Goal: Information Seeking & Learning: Learn about a topic

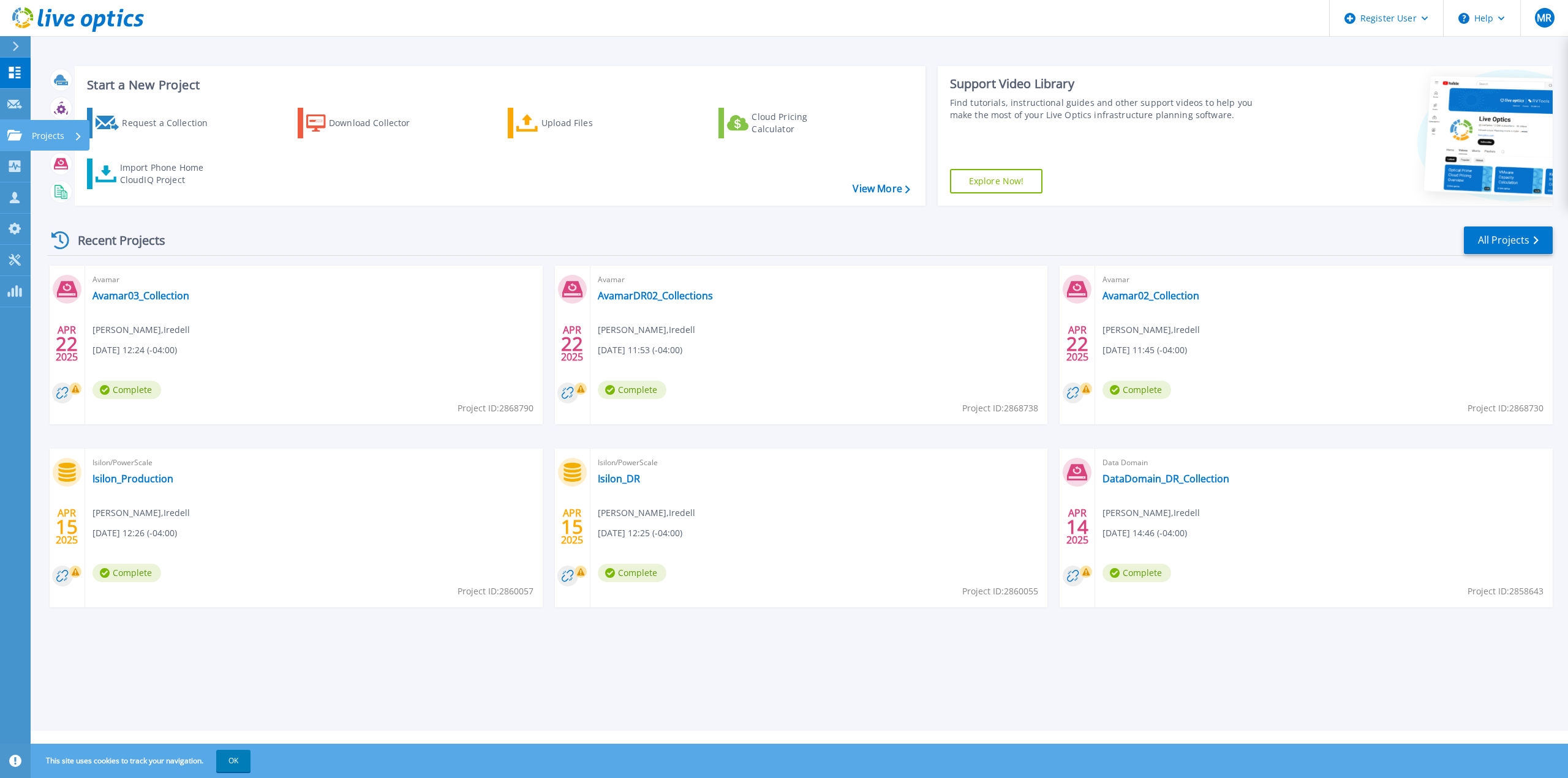
click at [11, 130] on icon at bounding box center [15, 135] width 15 height 10
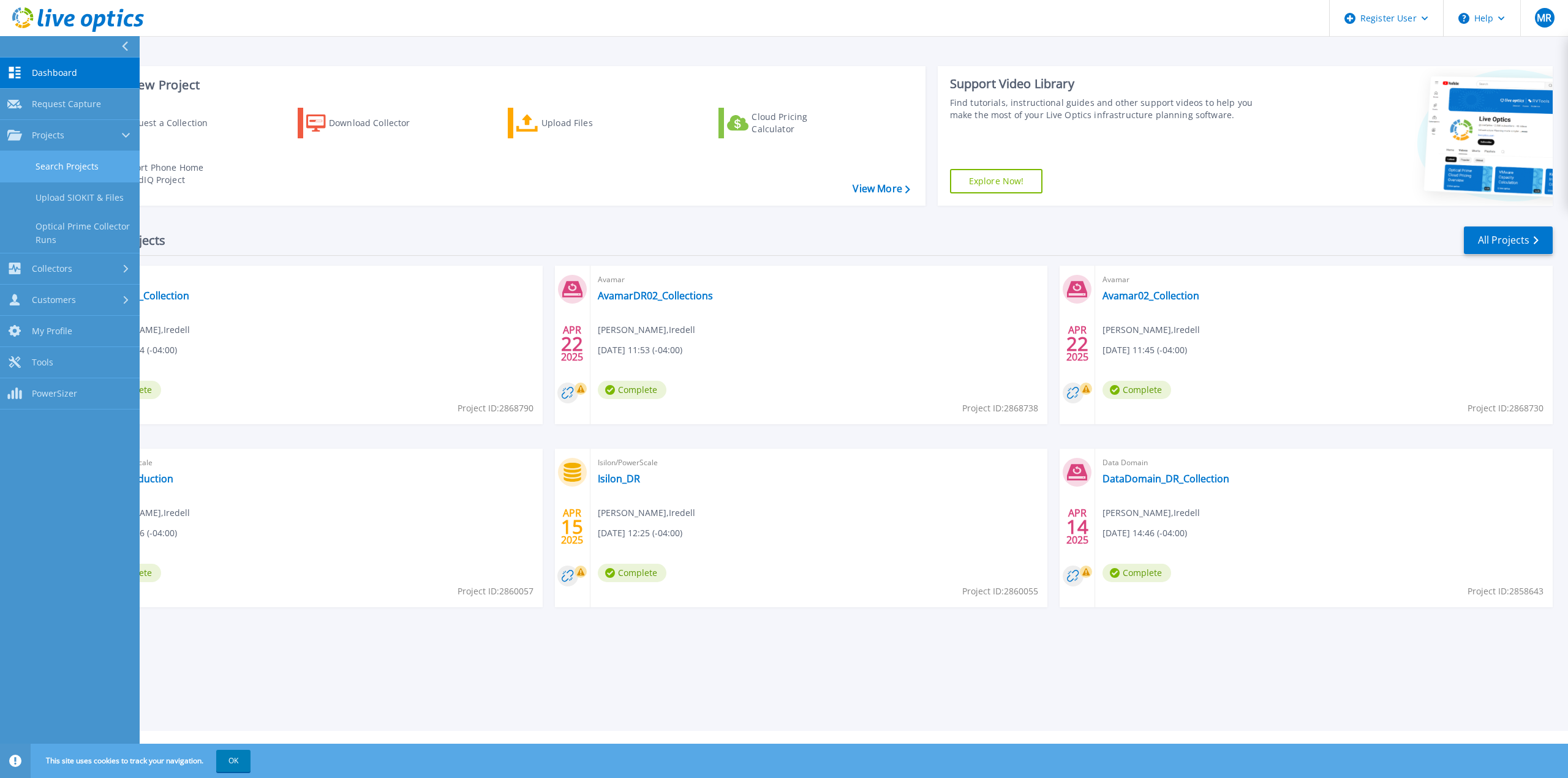
click at [38, 160] on link "Search Projects" at bounding box center [69, 167] width 140 height 31
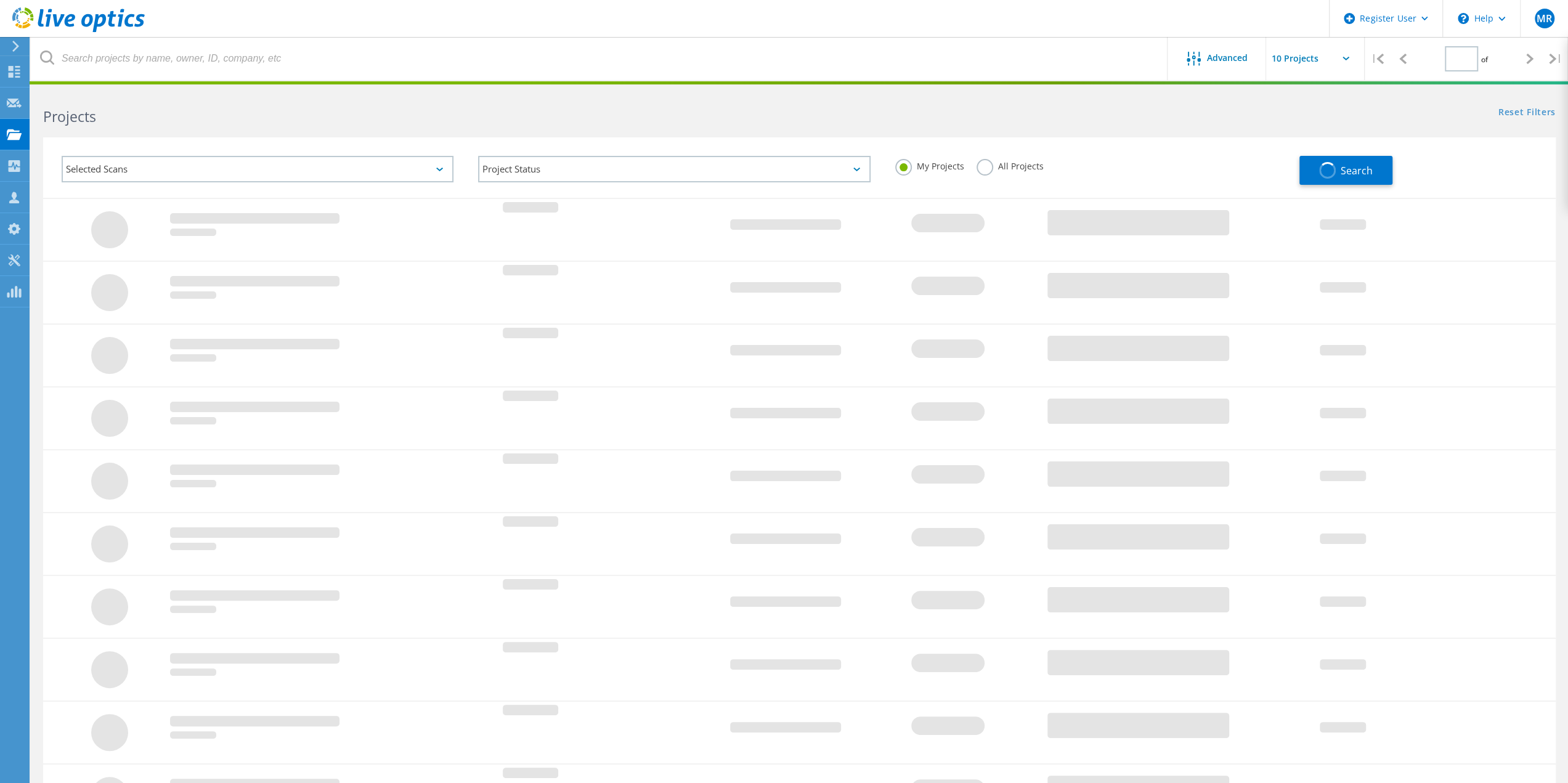
type input "1"
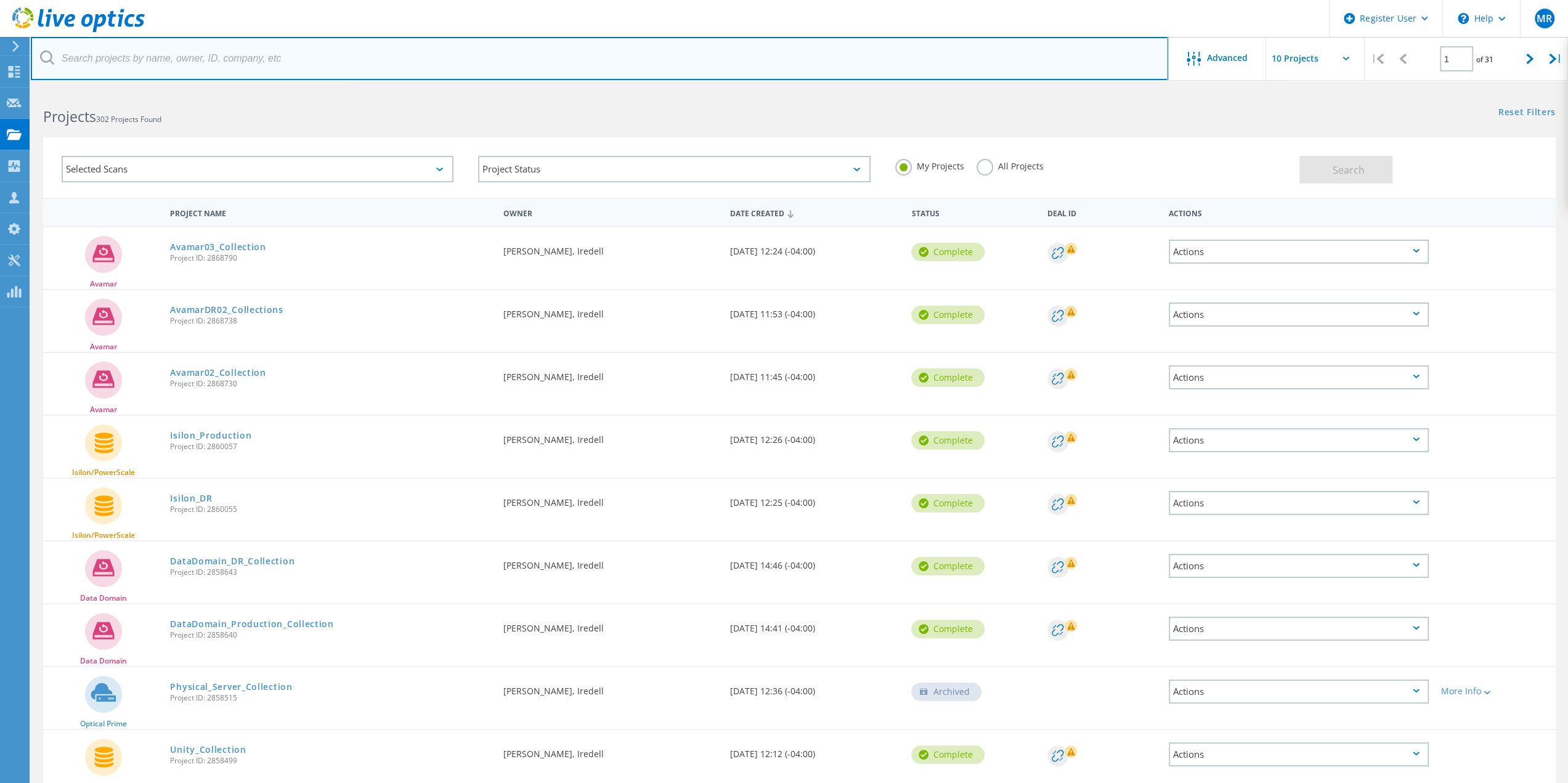
click at [366, 61] on input "text" at bounding box center [599, 58] width 1138 height 43
type input "[PERSON_NAME]"
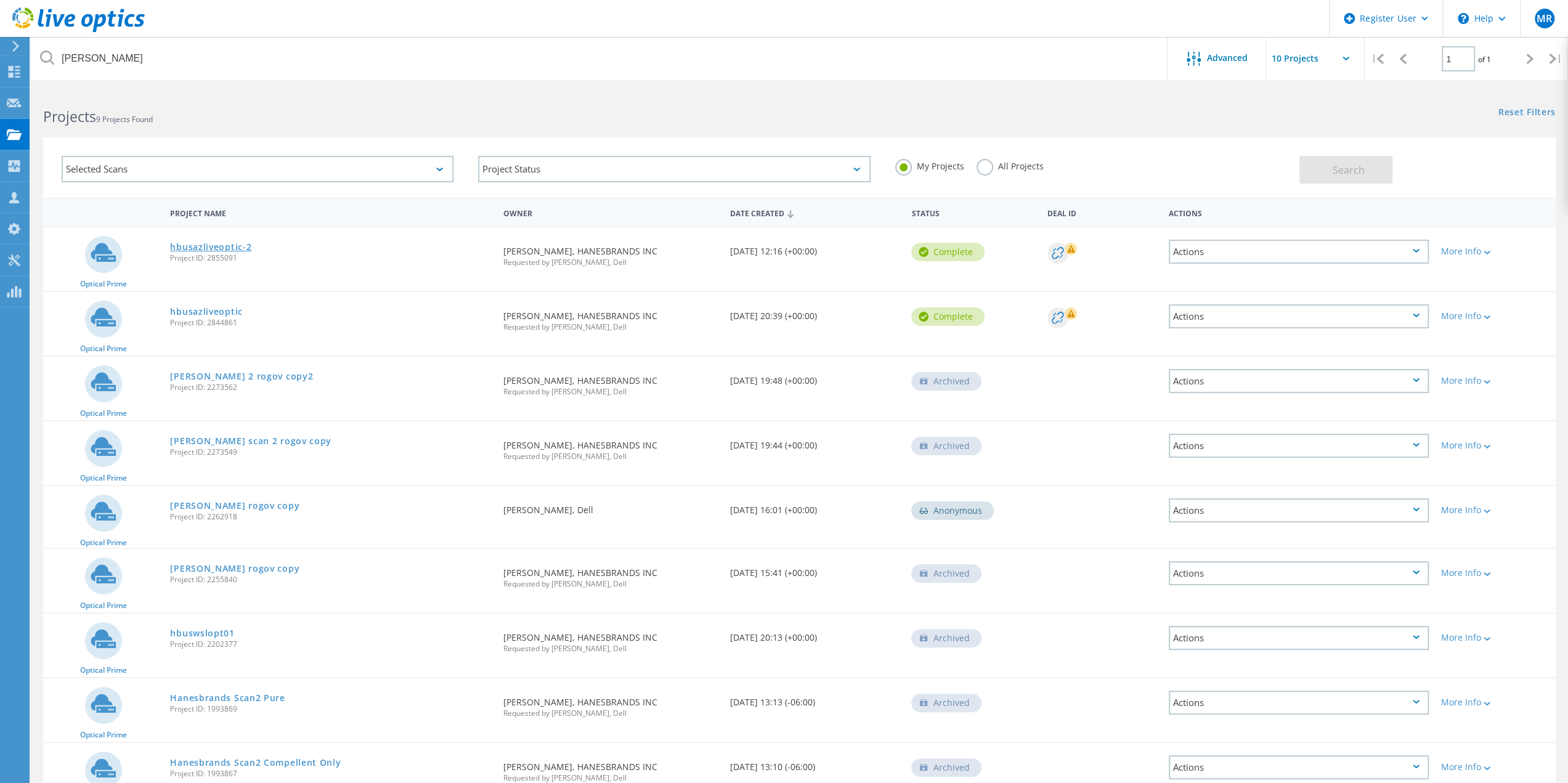
click at [229, 249] on link "hbusazliveoptic-2" at bounding box center [210, 246] width 81 height 8
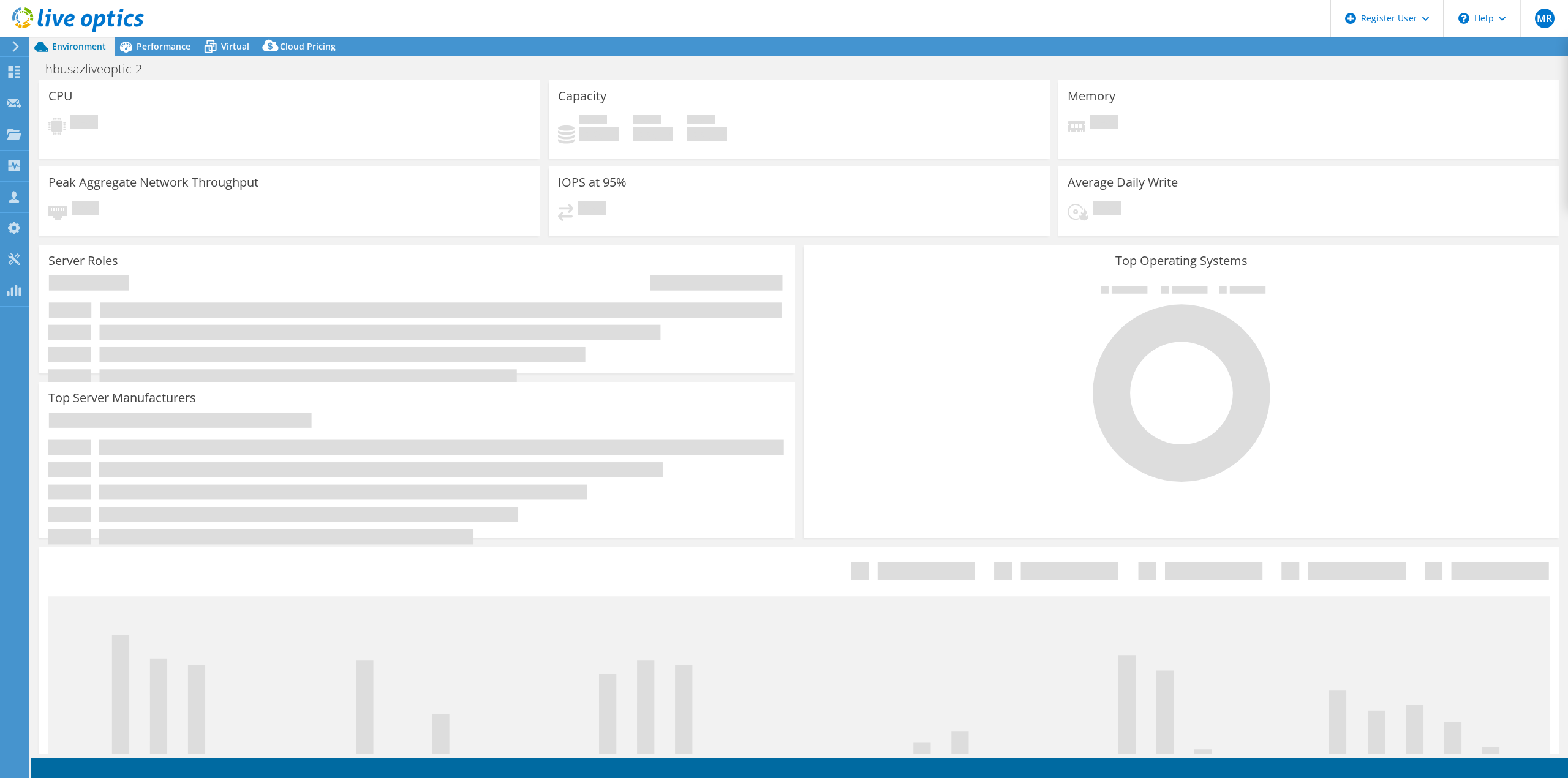
select select "USD"
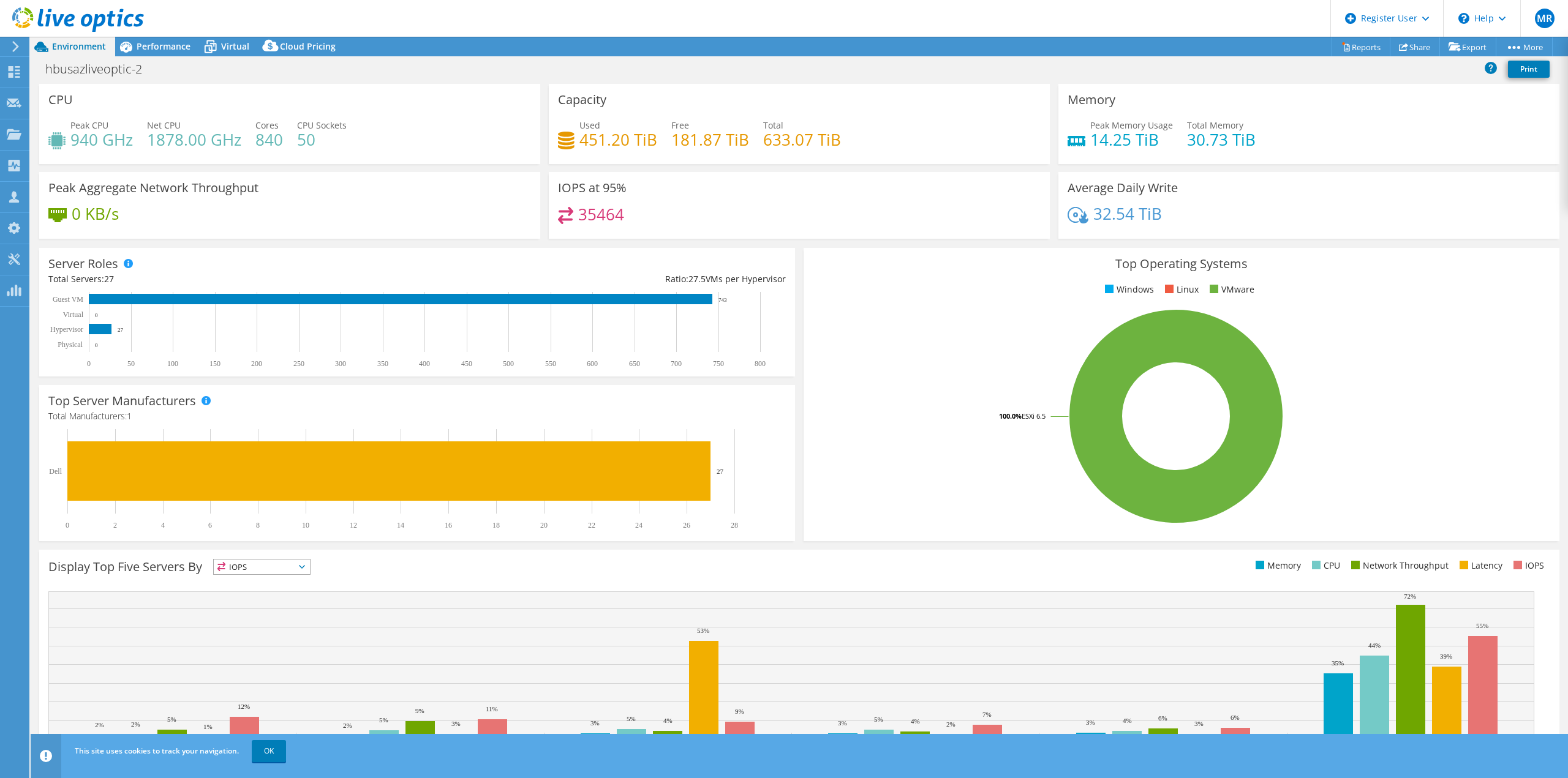
click at [155, 35] on header "MR Dell User [PERSON_NAME] [PERSON_NAME][EMAIL_ADDRESS][DOMAIN_NAME] Dell My Pr…" at bounding box center [784, 18] width 1568 height 37
click at [154, 43] on span "Performance" at bounding box center [163, 46] width 54 height 12
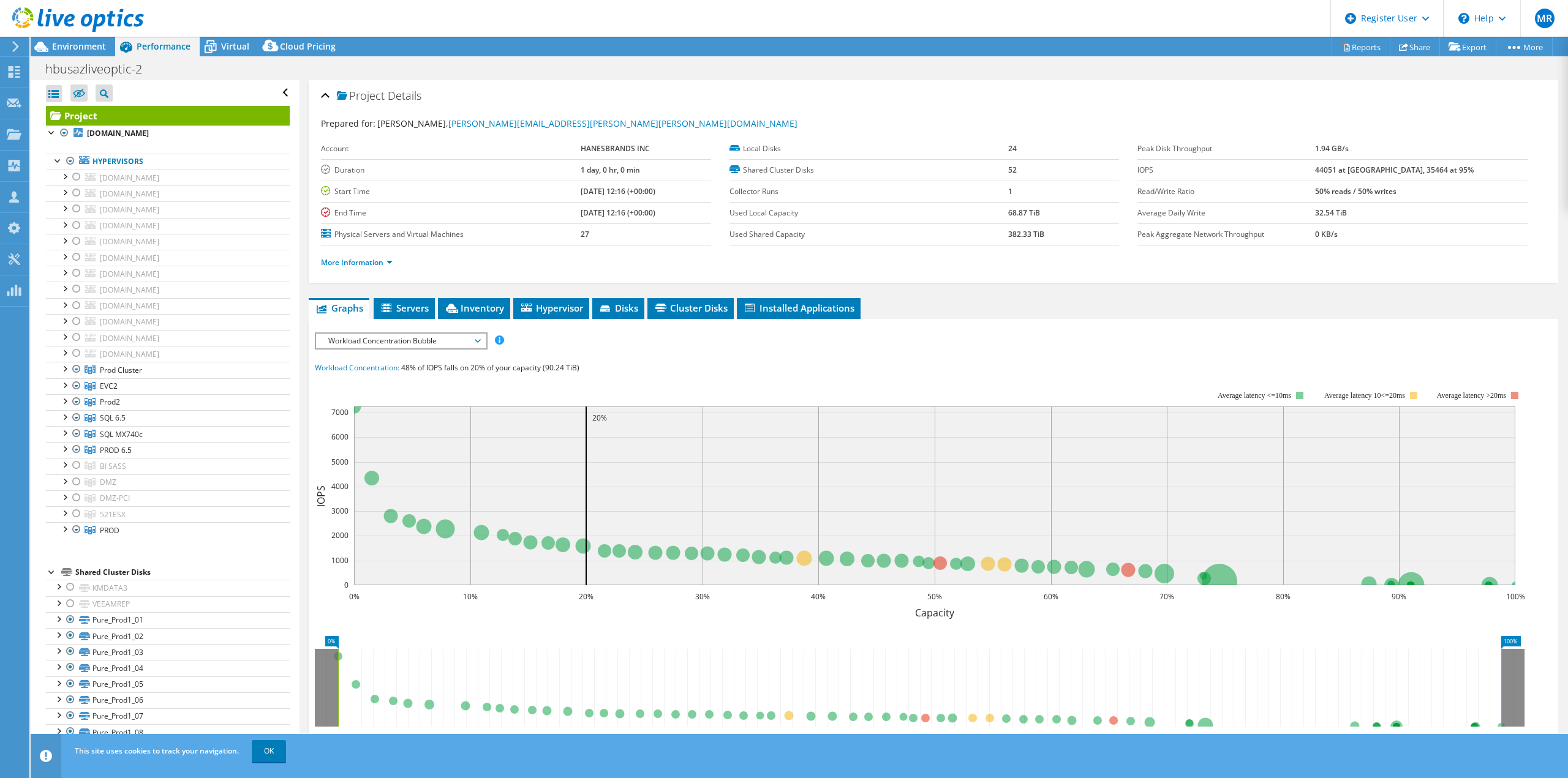
drag, startPoint x: 600, startPoint y: 192, endPoint x: 548, endPoint y: 183, distance: 52.8
click at [548, 183] on tr "Start Time [DATE] 12:16 (+00:00)" at bounding box center [516, 191] width 390 height 22
click at [101, 46] on span "Environment" at bounding box center [79, 46] width 54 height 12
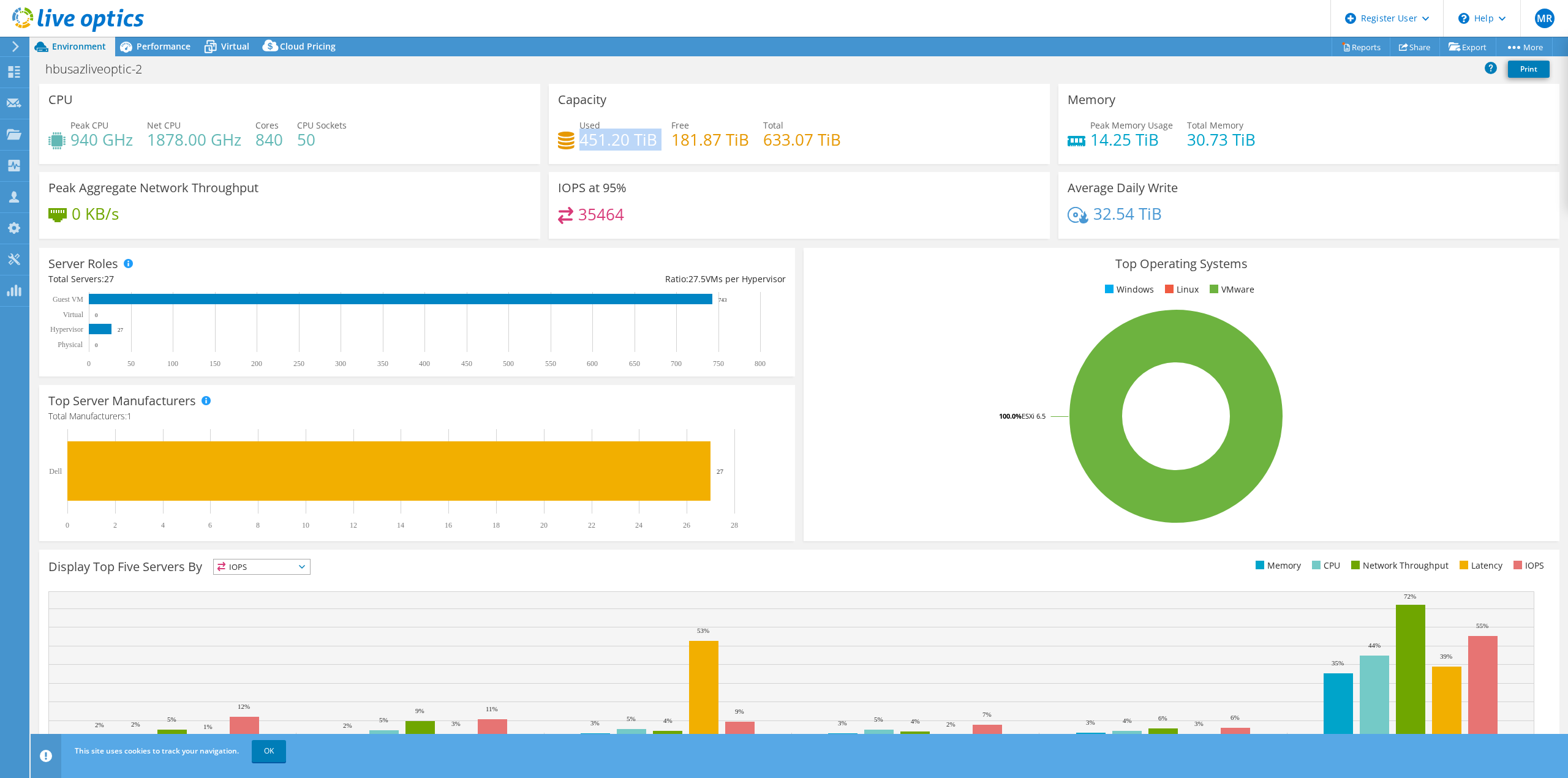
drag, startPoint x: 578, startPoint y: 143, endPoint x: 658, endPoint y: 140, distance: 80.1
click at [658, 140] on div "Used 451.20 TiB Free 181.87 TiB Total 633.07 TiB" at bounding box center [799, 138] width 483 height 40
click at [221, 53] on div "Virtual" at bounding box center [229, 46] width 59 height 19
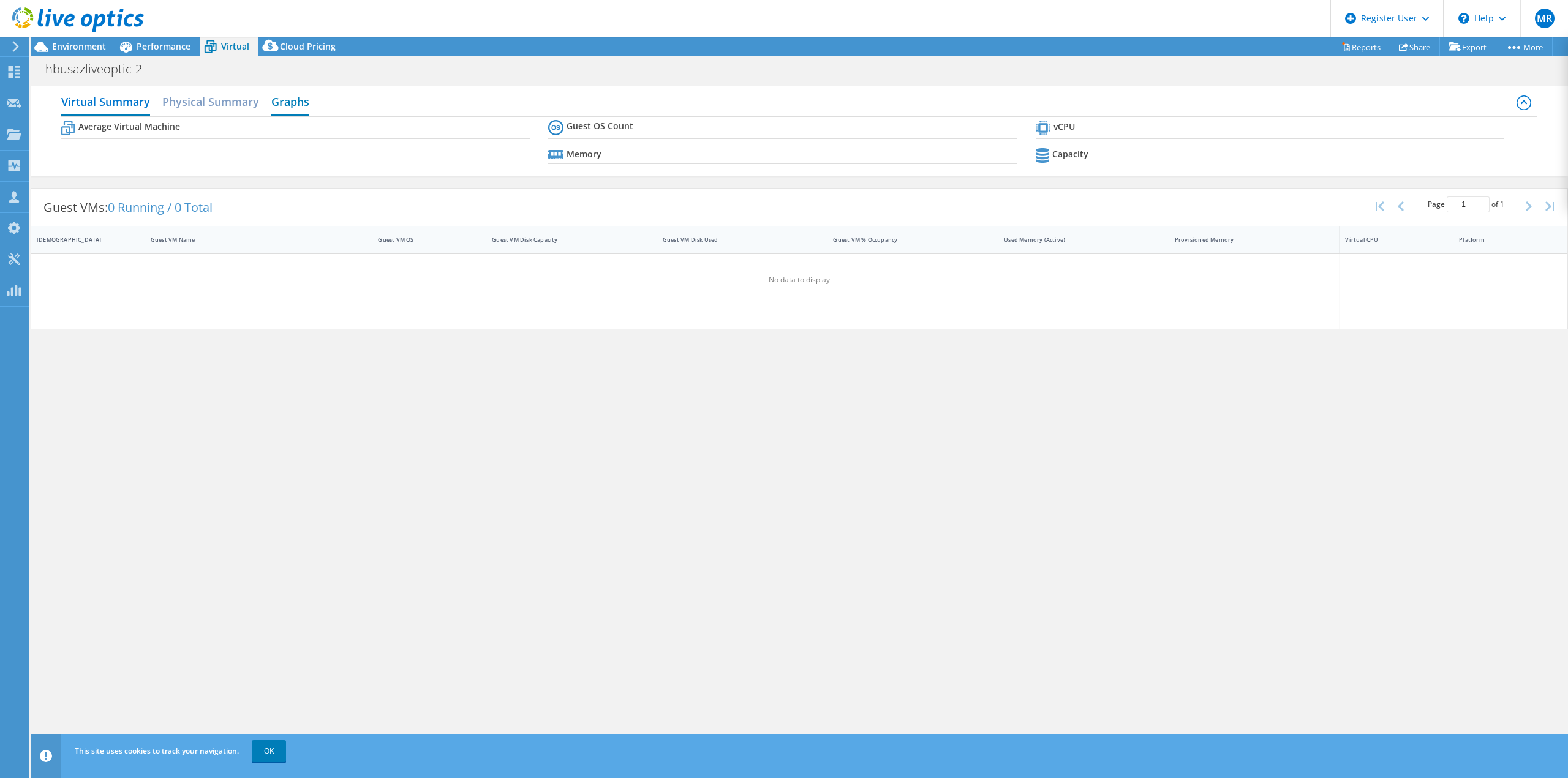
click at [307, 108] on h2 "Graphs" at bounding box center [290, 103] width 38 height 27
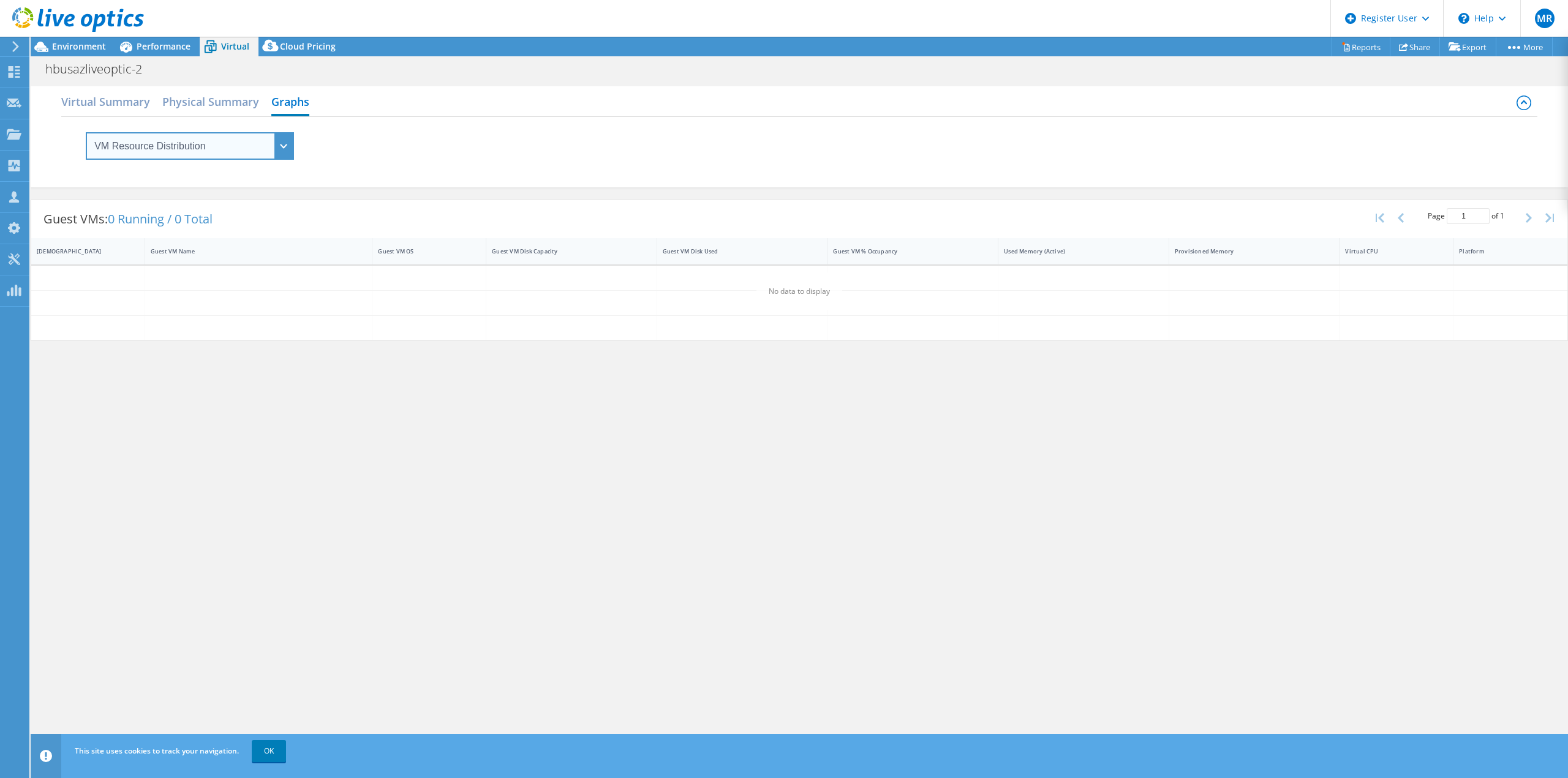
click at [292, 138] on select "VM Resource Distribution Provisioning Contrast Over Provisioning" at bounding box center [190, 145] width 208 height 28
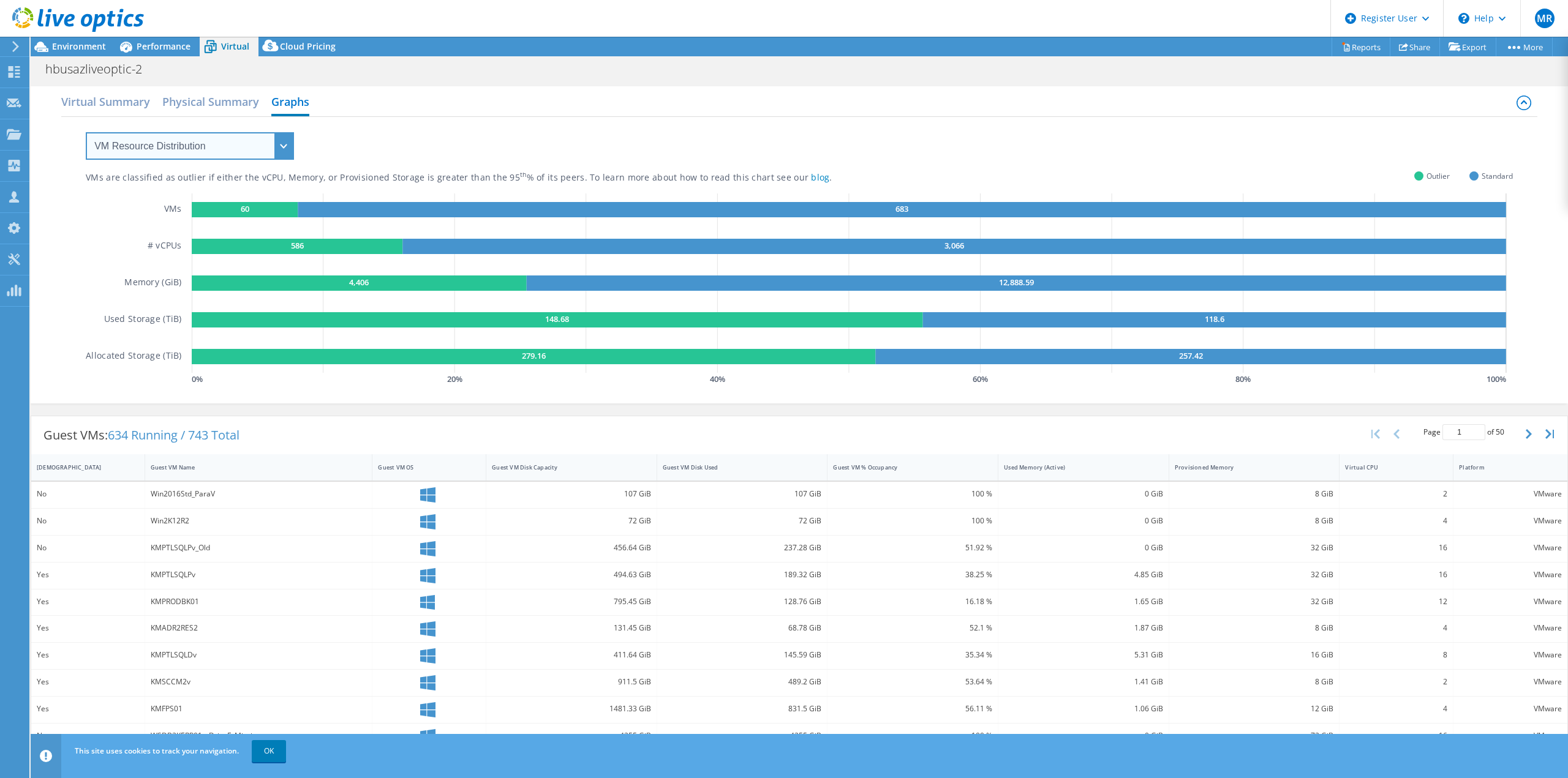
select select "Over Provisioning"
click at [86, 132] on select "VM Resource Distribution Provisioning Contrast Over Provisioning" at bounding box center [190, 145] width 208 height 28
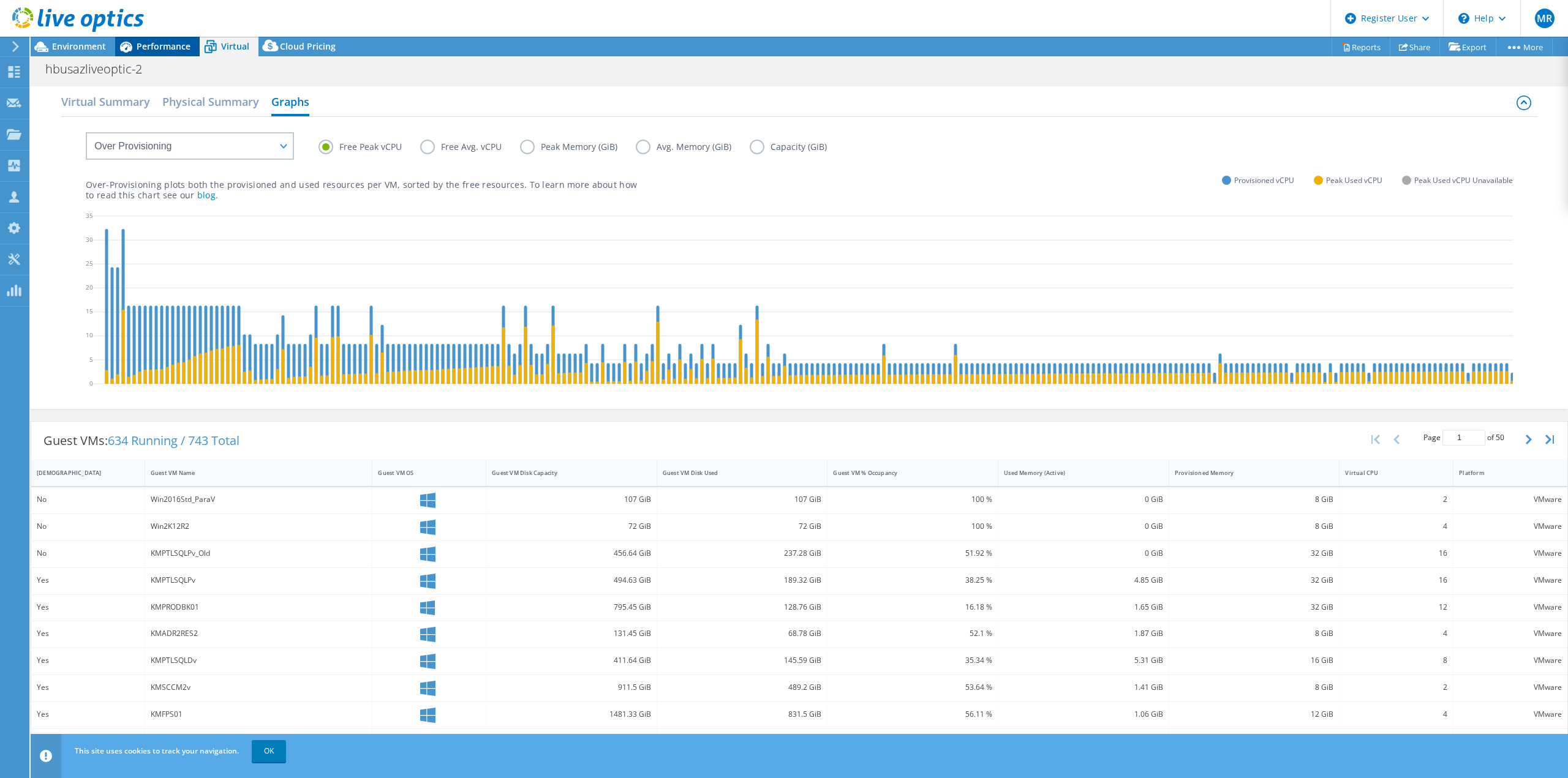
click at [172, 46] on span "Performance" at bounding box center [163, 46] width 54 height 12
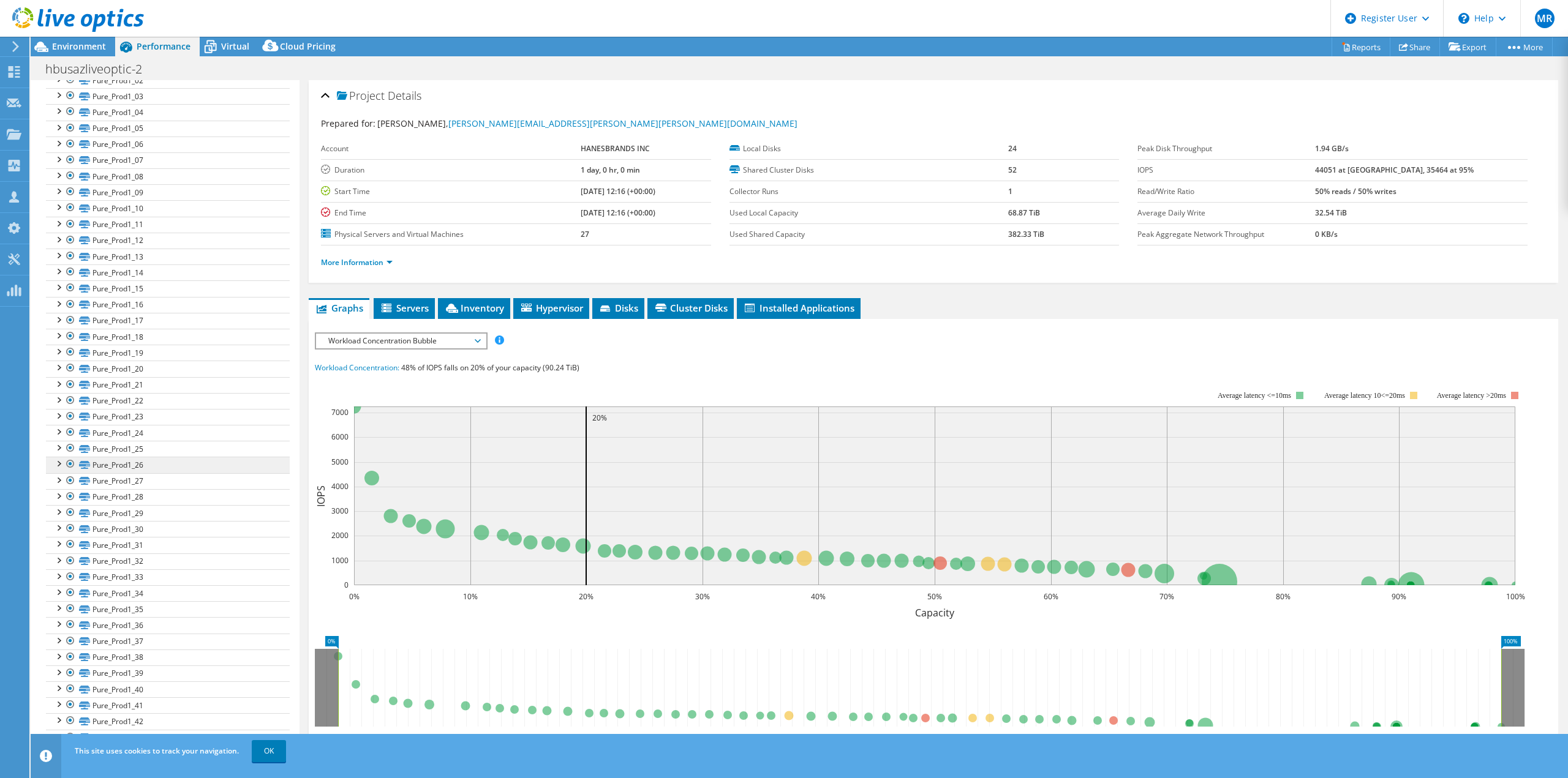
scroll to position [674, 0]
